Goal: Task Accomplishment & Management: Manage account settings

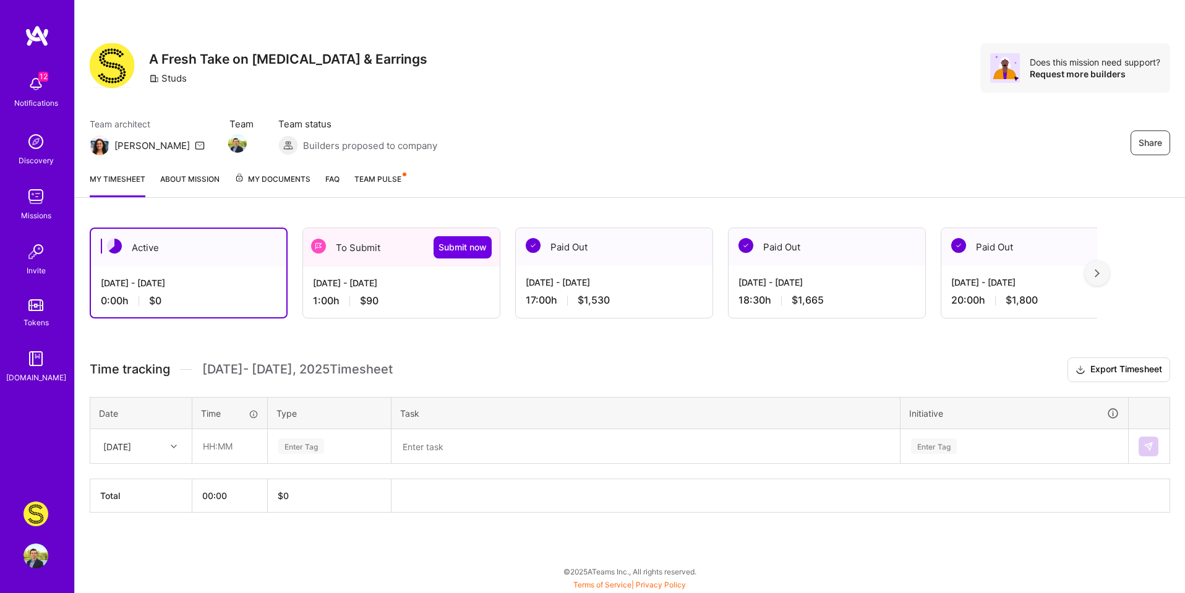
click at [653, 292] on div "[DATE] - [DATE] 17:00 h $1,530" at bounding box center [614, 291] width 197 height 51
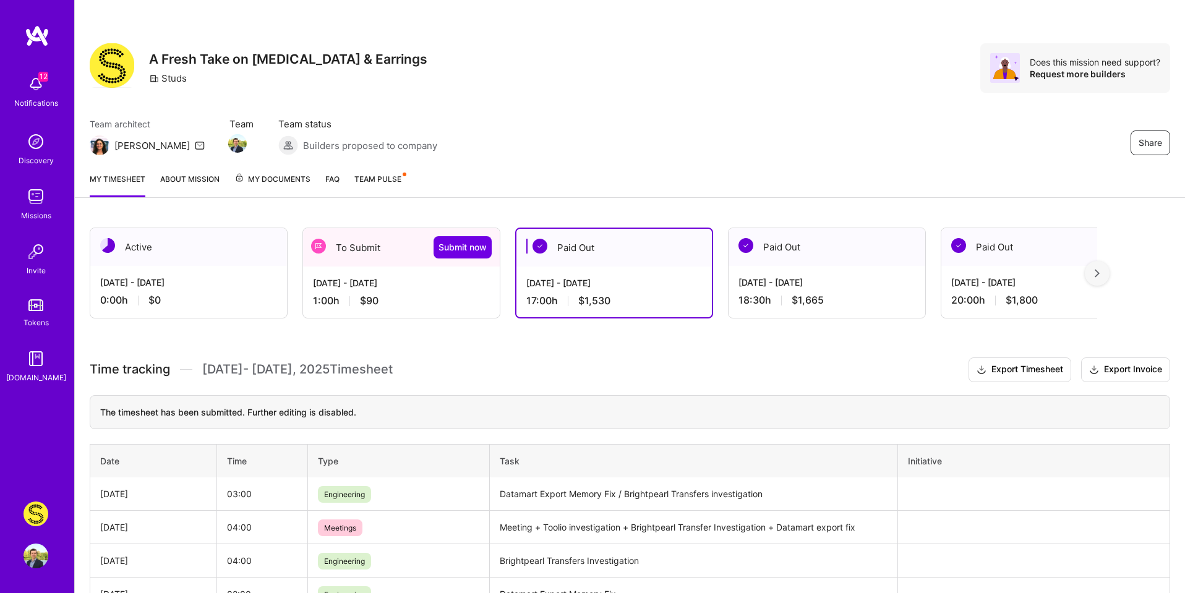
click at [274, 182] on span "My Documents" at bounding box center [272, 180] width 76 height 14
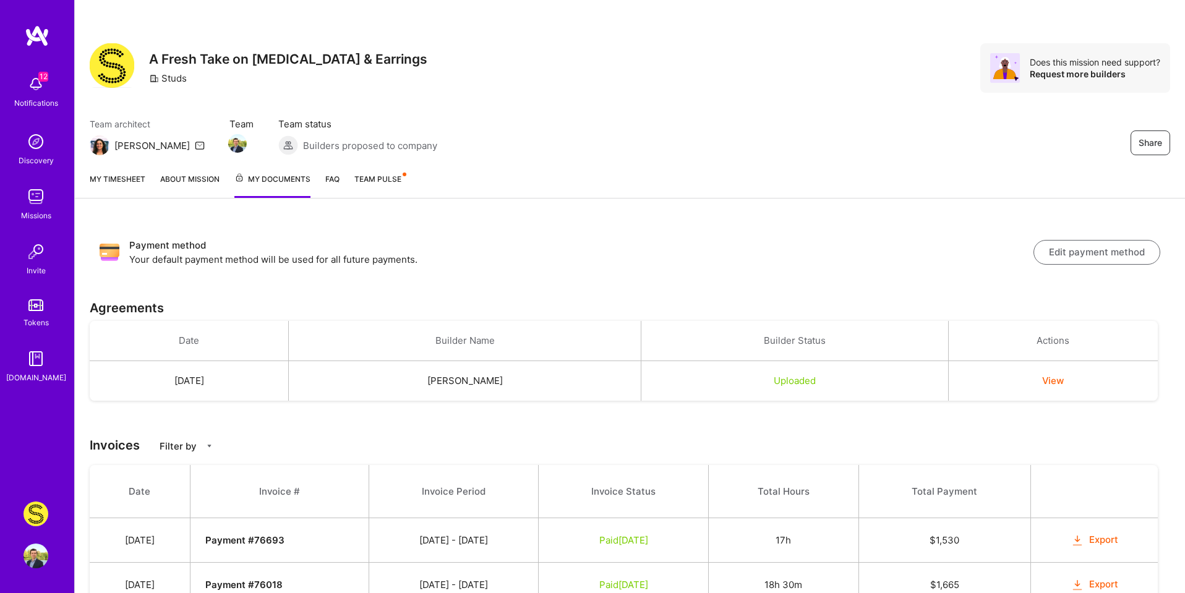
click at [135, 176] on link "My timesheet" at bounding box center [118, 185] width 56 height 25
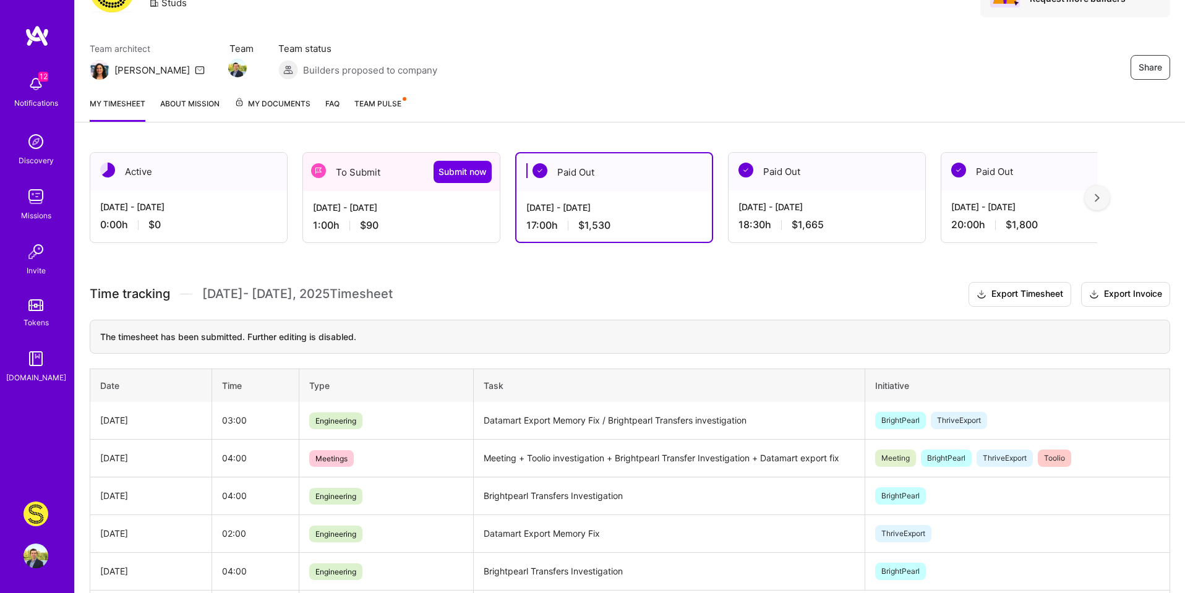
click at [432, 228] on div "1:00 h $90" at bounding box center [401, 225] width 177 height 13
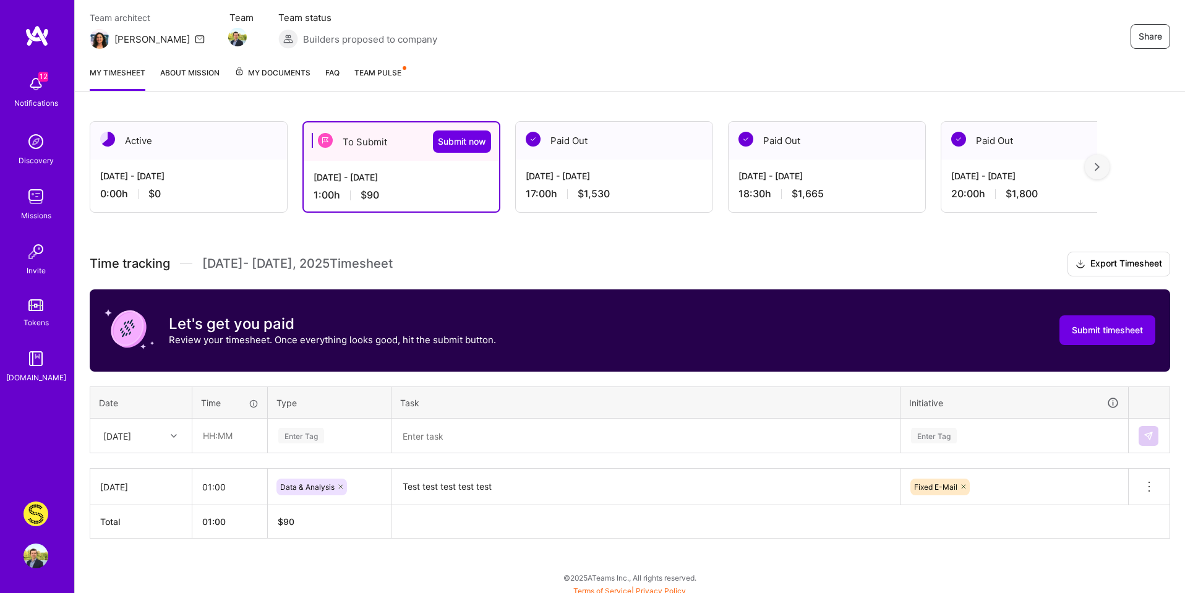
scroll to position [113, 0]
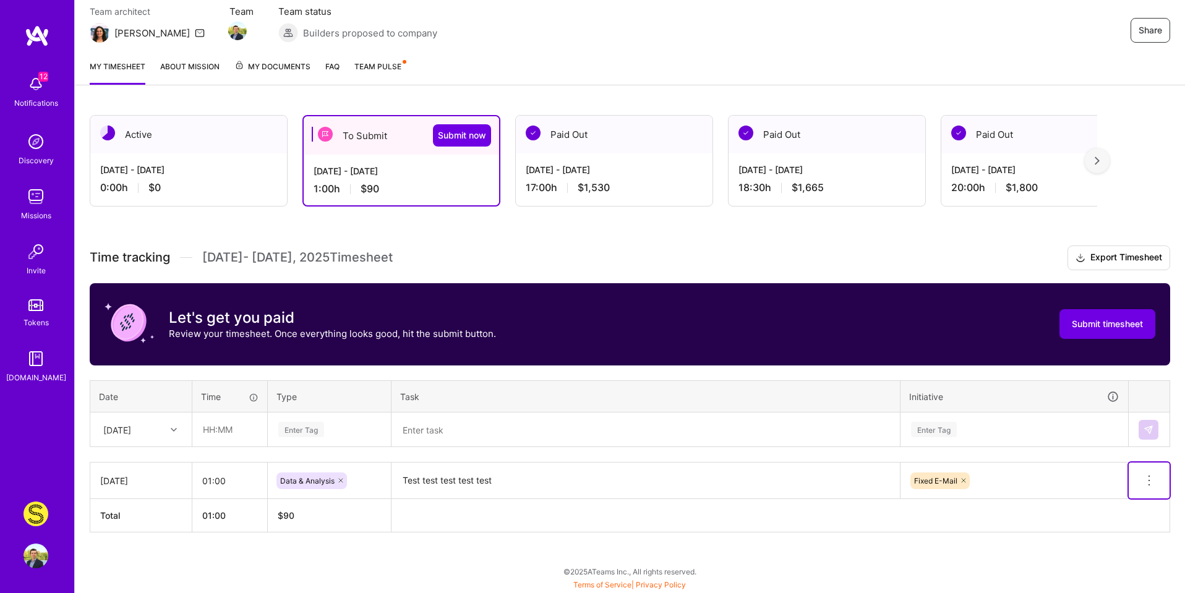
click at [1146, 480] on icon at bounding box center [1149, 480] width 15 height 15
click at [1121, 500] on button "Delete row" at bounding box center [1118, 502] width 64 height 30
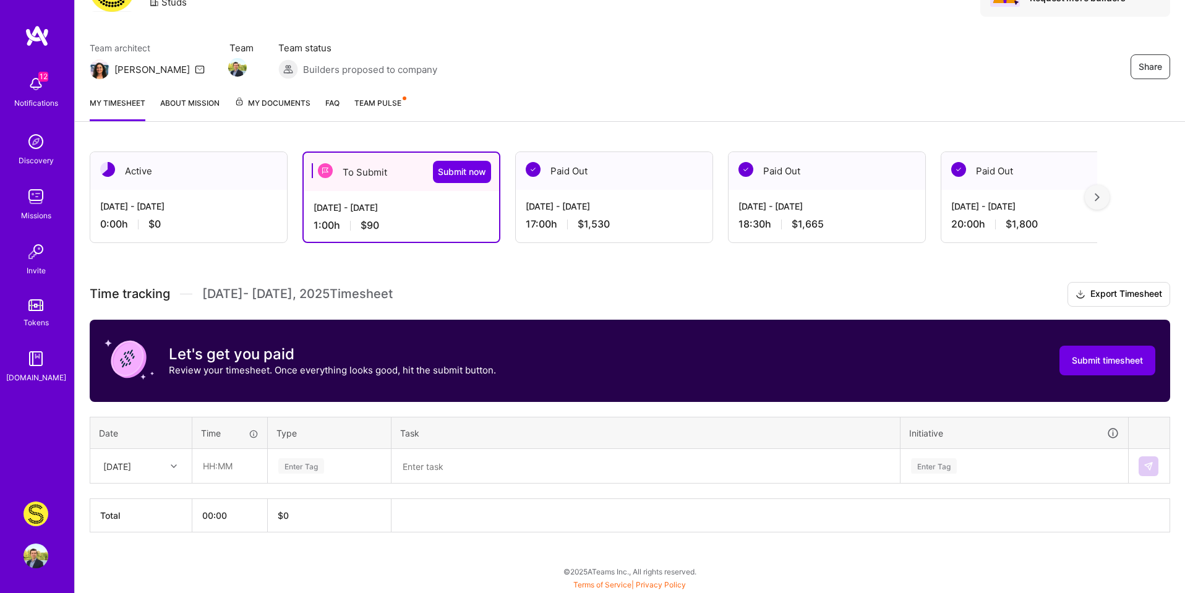
scroll to position [76, 0]
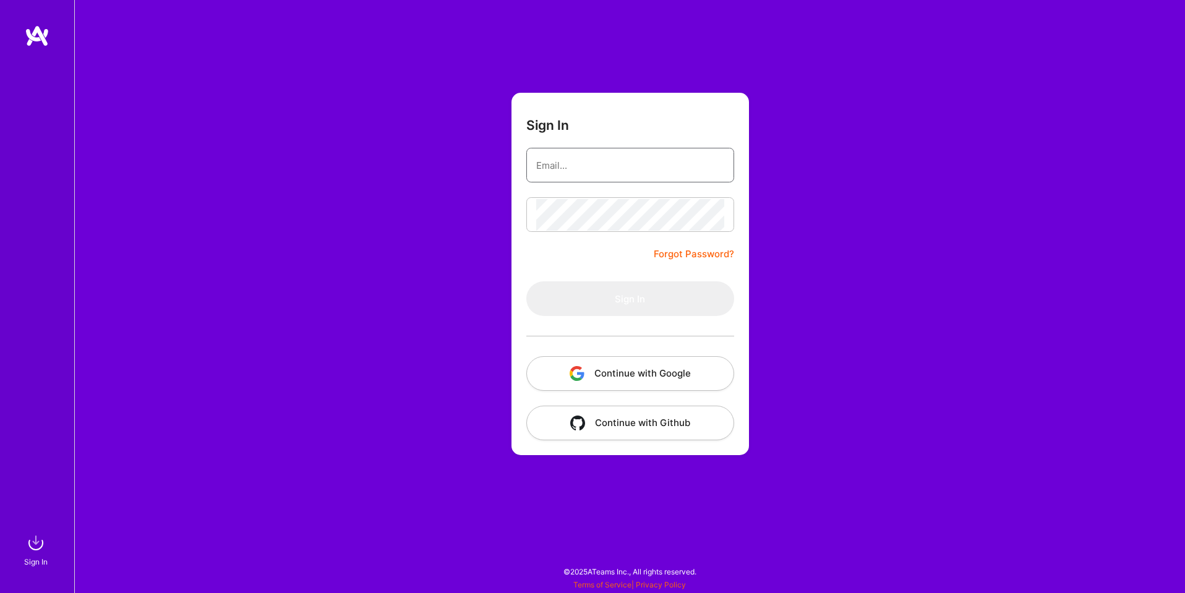
type input "[EMAIL_ADDRESS][DOMAIN_NAME]"
click at [644, 376] on button "Continue with Google" at bounding box center [630, 373] width 208 height 35
